Goal: Task Accomplishment & Management: Manage account settings

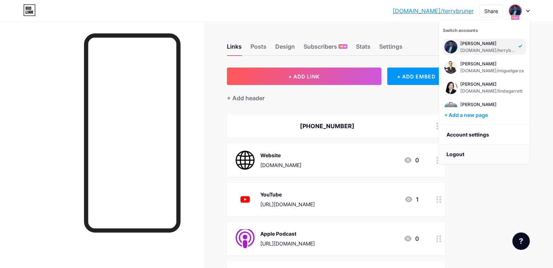
click at [458, 154] on li "Logout" at bounding box center [484, 155] width 90 height 20
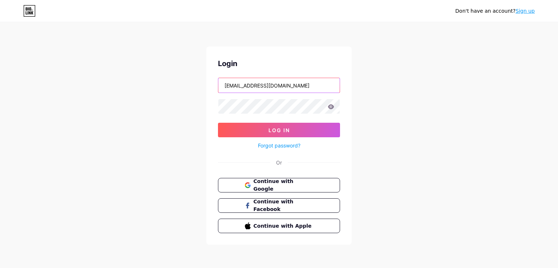
click at [276, 87] on input "bilalofficialbk@gmail.com" at bounding box center [278, 85] width 121 height 15
type input "client@thelegalpodcastnetwork.com"
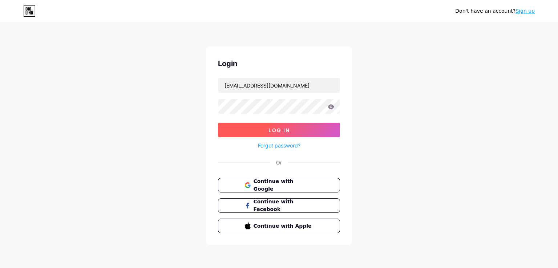
click at [269, 130] on span "Log In" at bounding box center [279, 130] width 21 height 6
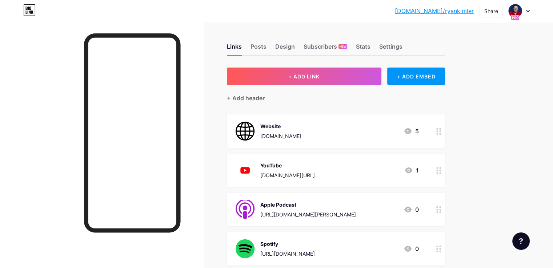
click at [531, 11] on div "bio.link/ryanki... bio.link/ryankimler Share Switch accounts Ryan Kimler bio.li…" at bounding box center [276, 10] width 553 height 13
click at [526, 11] on icon at bounding box center [528, 11] width 4 height 3
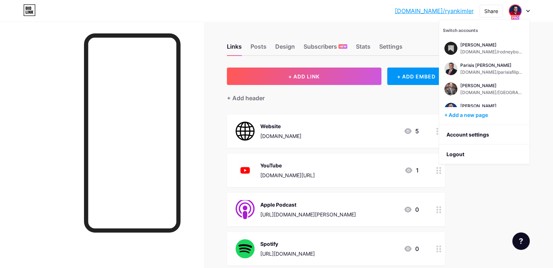
scroll to position [254, 0]
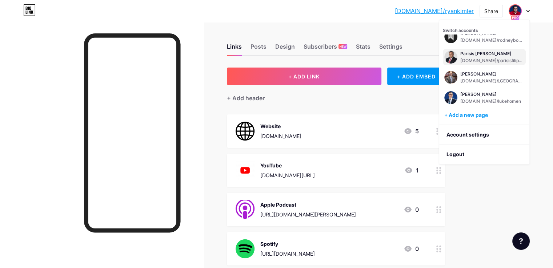
click at [496, 58] on div "[DOMAIN_NAME]/parisisfilippatos" at bounding box center [492, 61] width 64 height 6
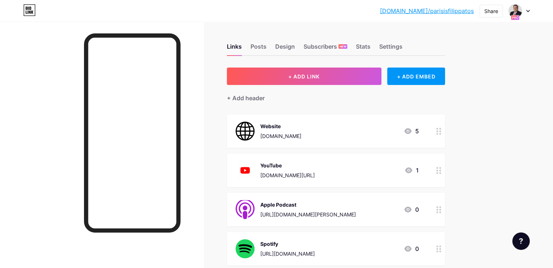
scroll to position [36, 0]
